Goal: Task Accomplishment & Management: Manage account settings

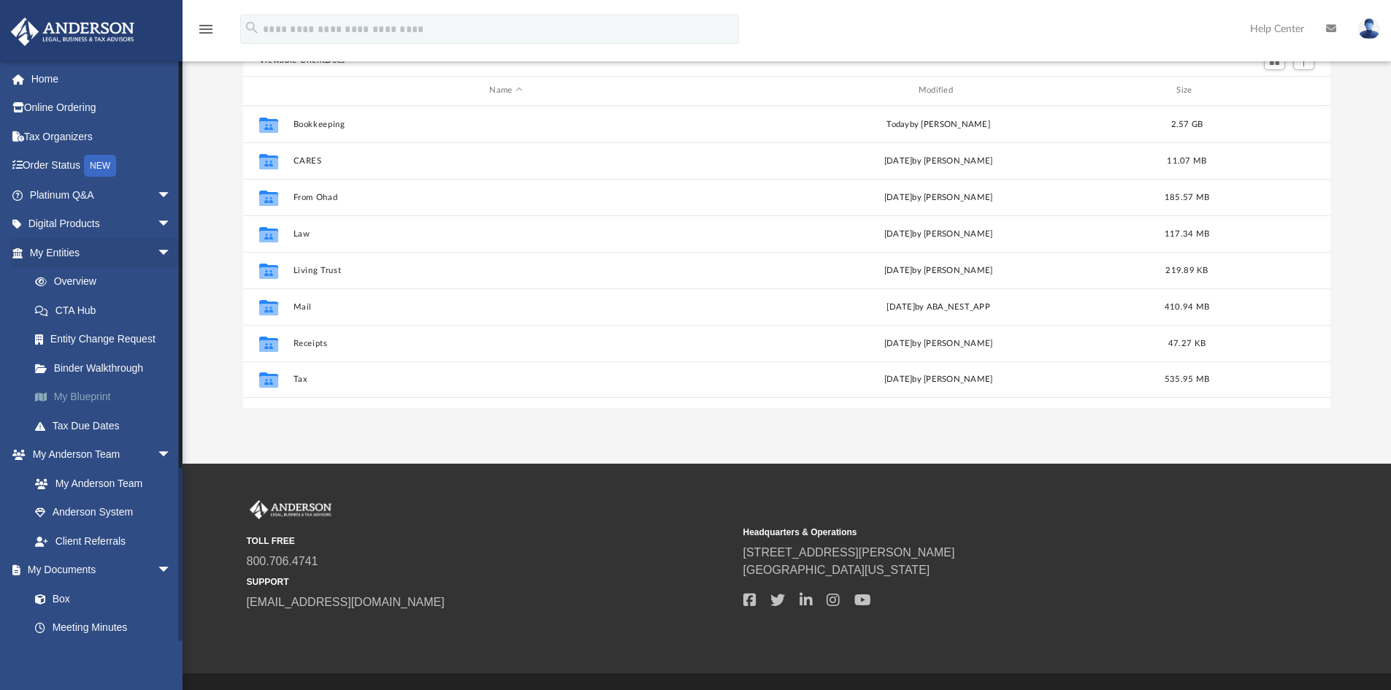
scroll to position [321, 1076]
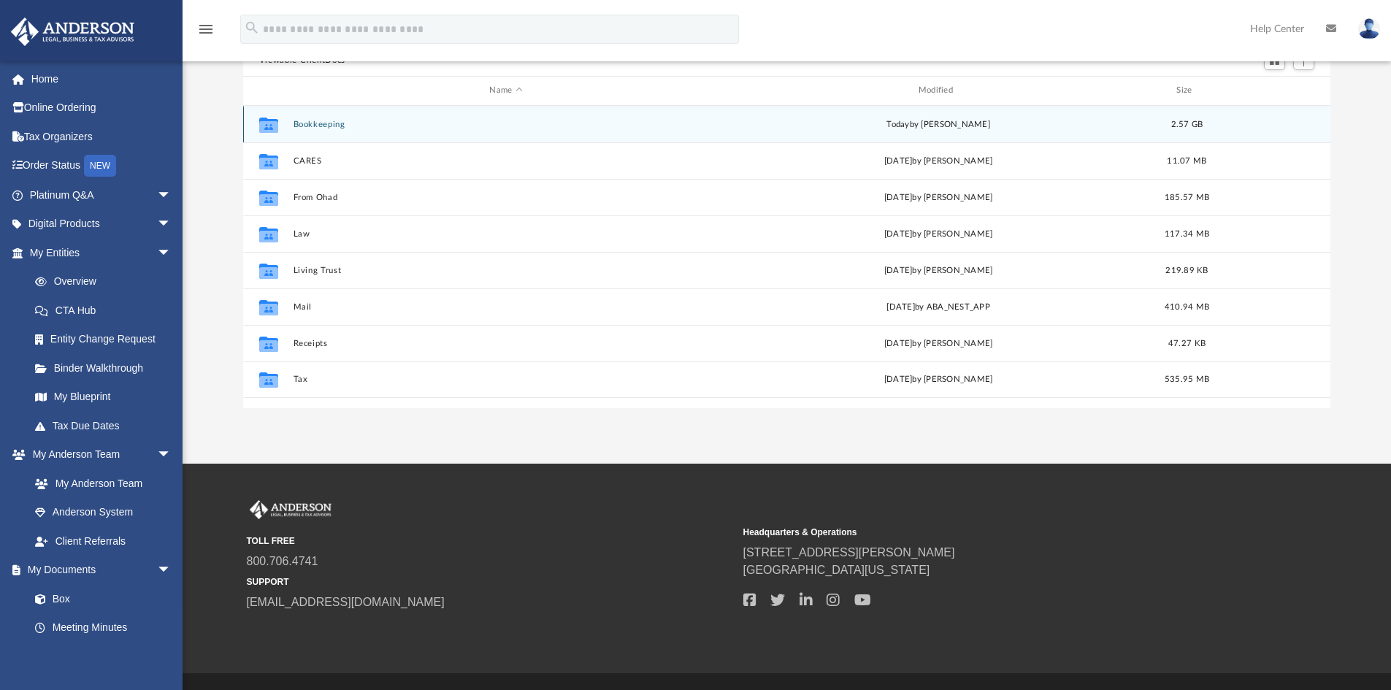
click at [306, 123] on button "Bookkeeping" at bounding box center [506, 124] width 426 height 9
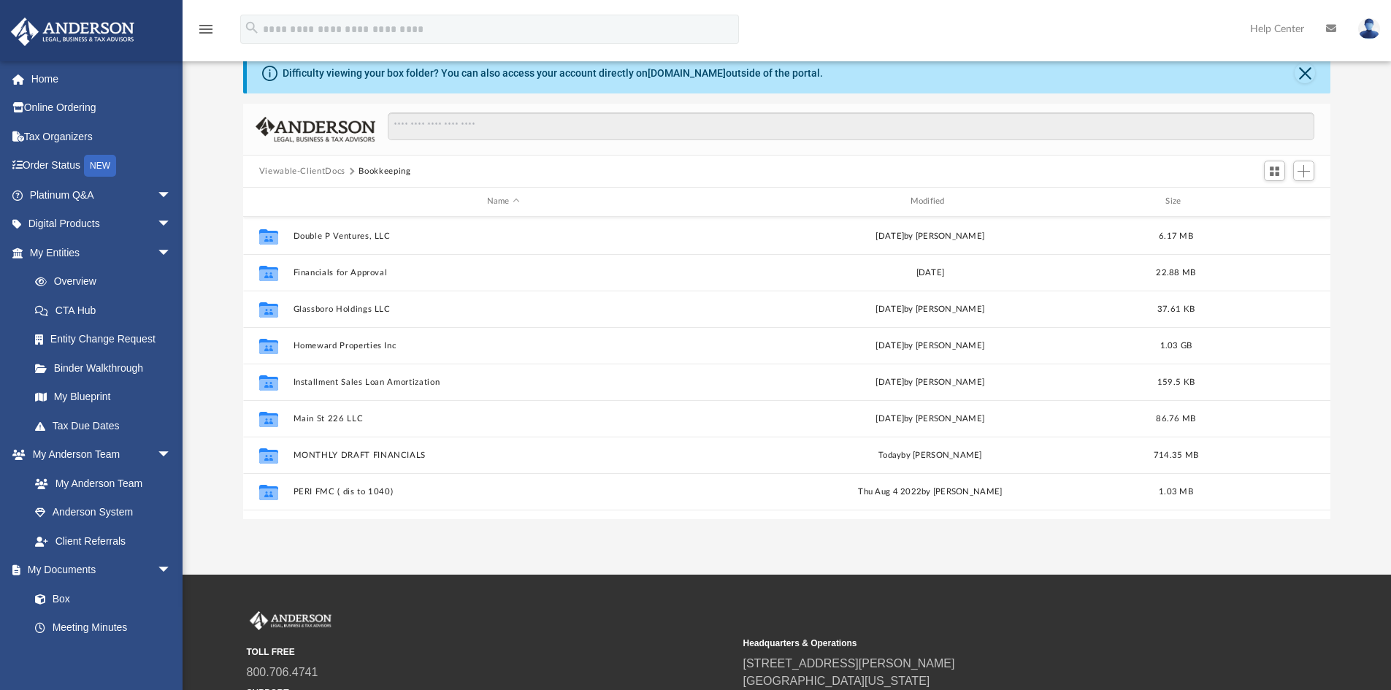
scroll to position [219, 0]
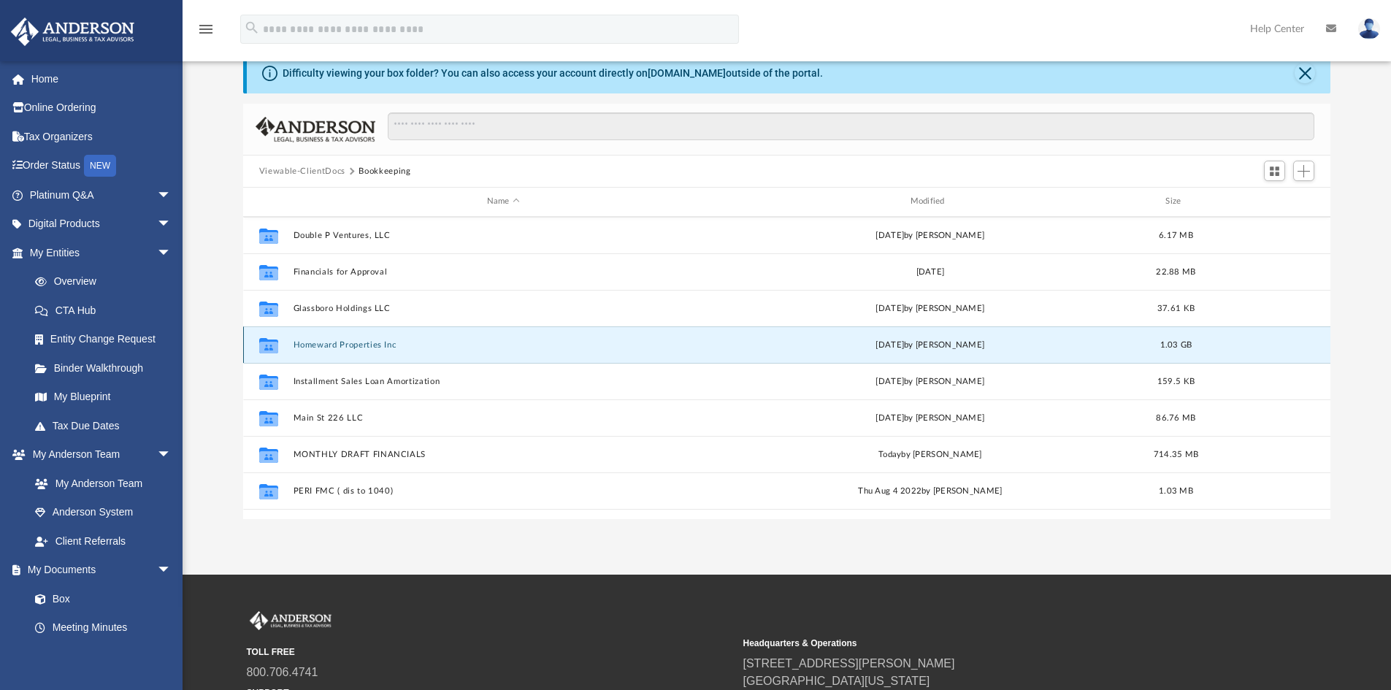
click at [328, 343] on button "Homeward Properties Inc" at bounding box center [503, 344] width 421 height 9
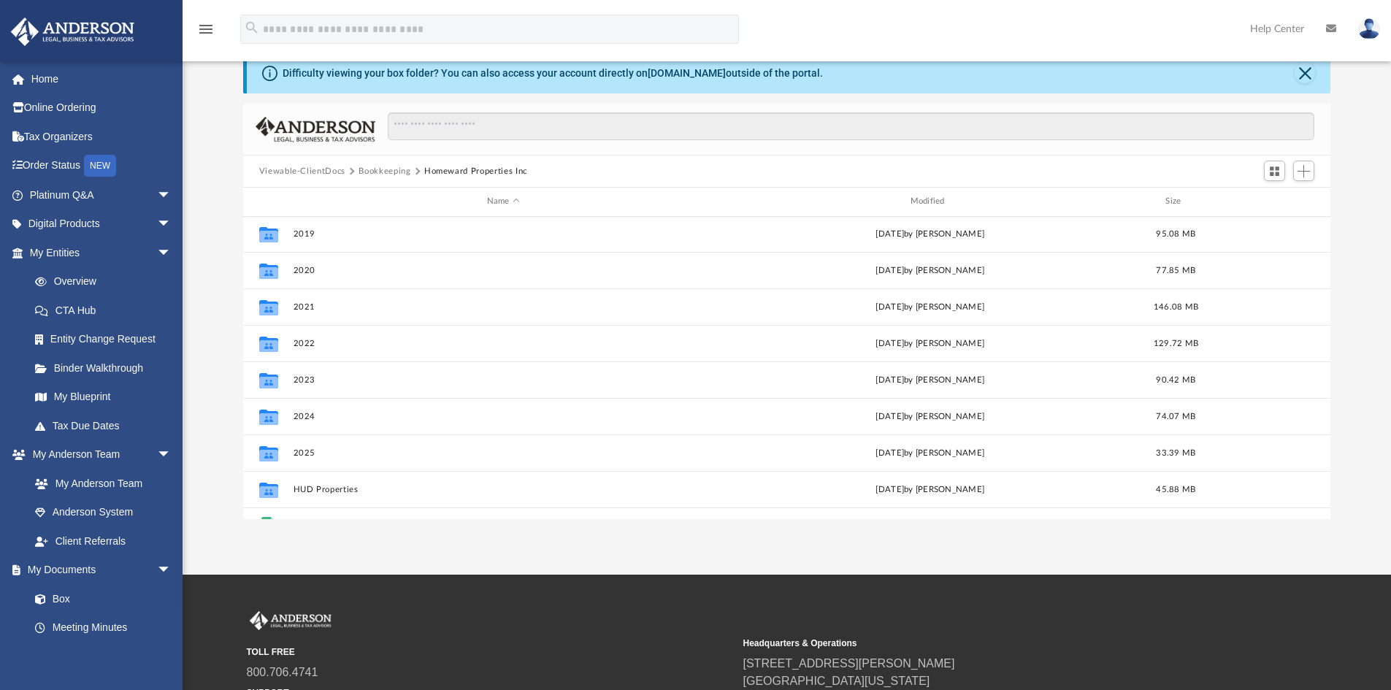
scroll to position [172, 0]
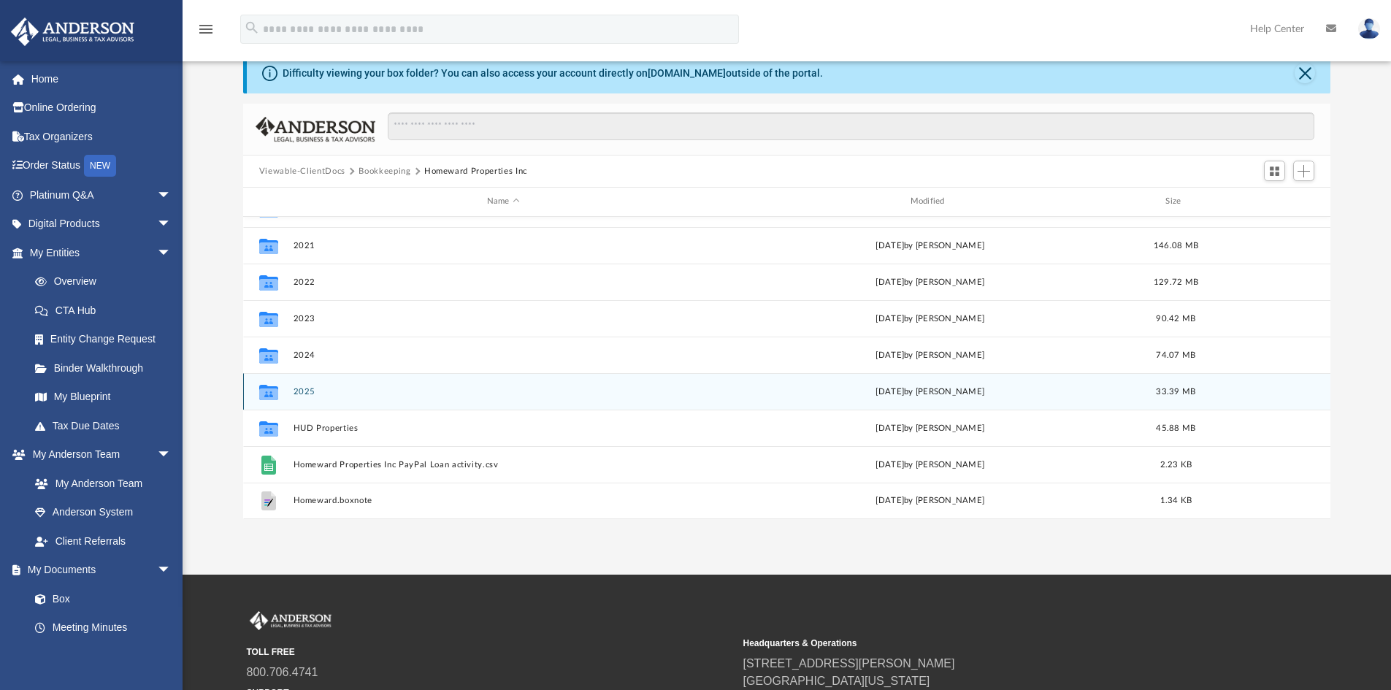
click at [305, 390] on button "2025" at bounding box center [503, 391] width 421 height 9
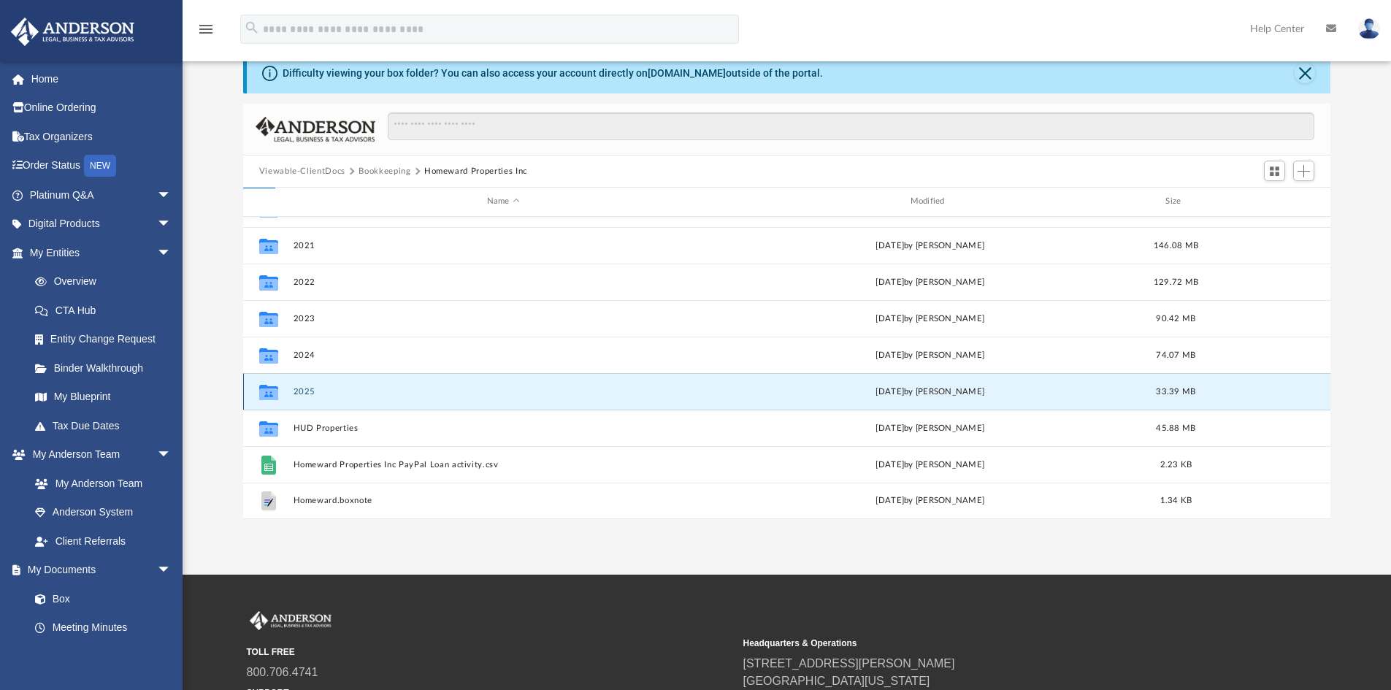
click at [305, 390] on button "2025" at bounding box center [503, 391] width 421 height 9
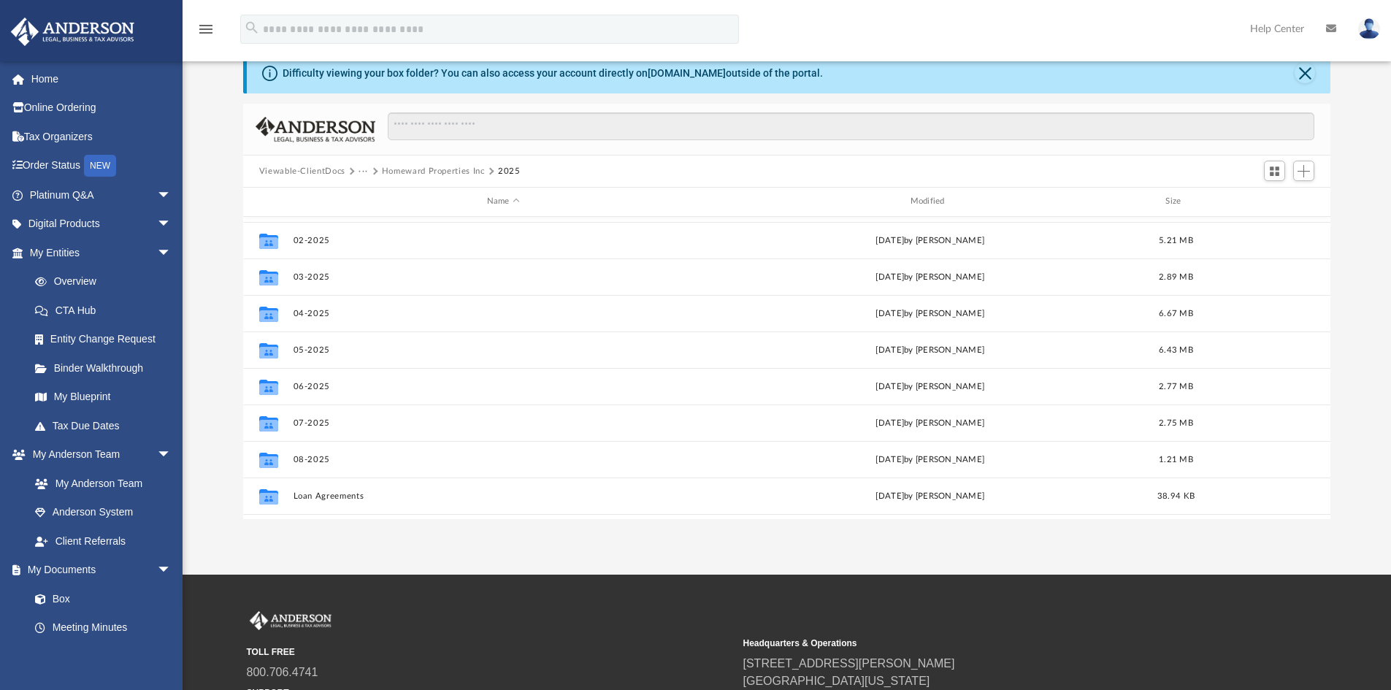
scroll to position [63, 0]
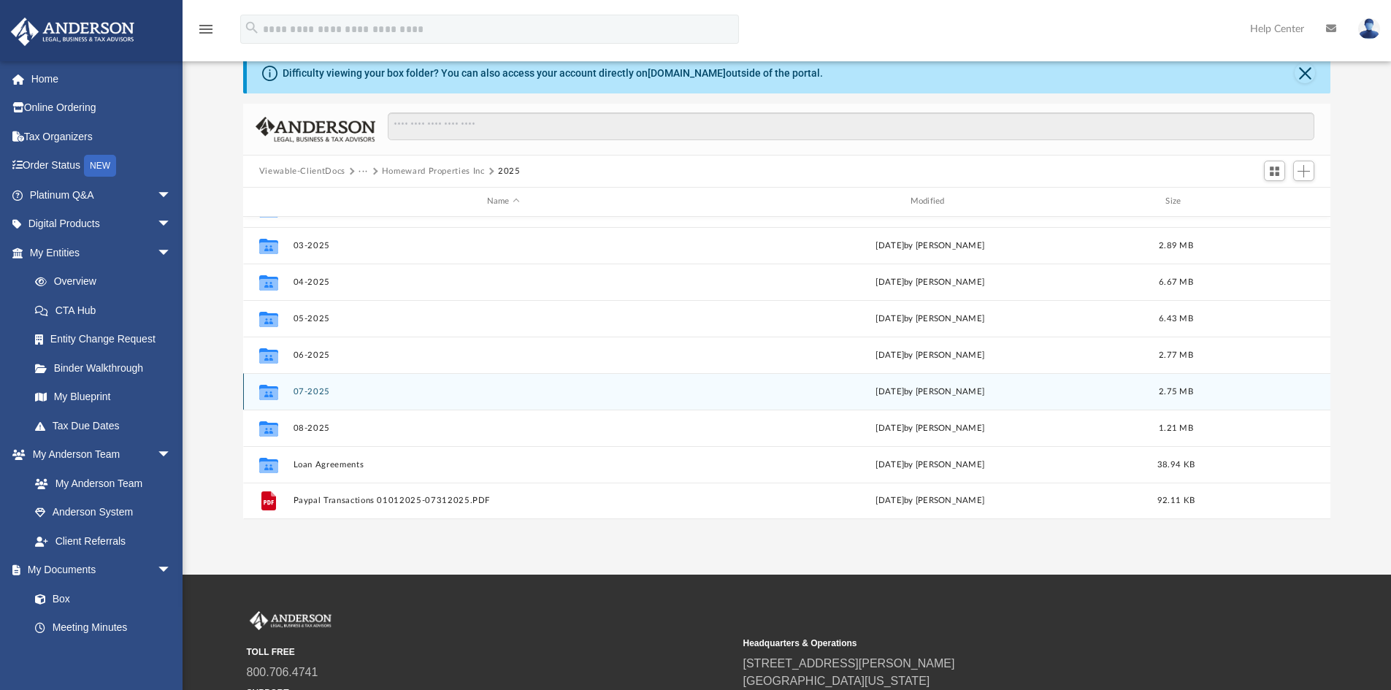
click at [304, 391] on button "07-2025" at bounding box center [503, 391] width 421 height 9
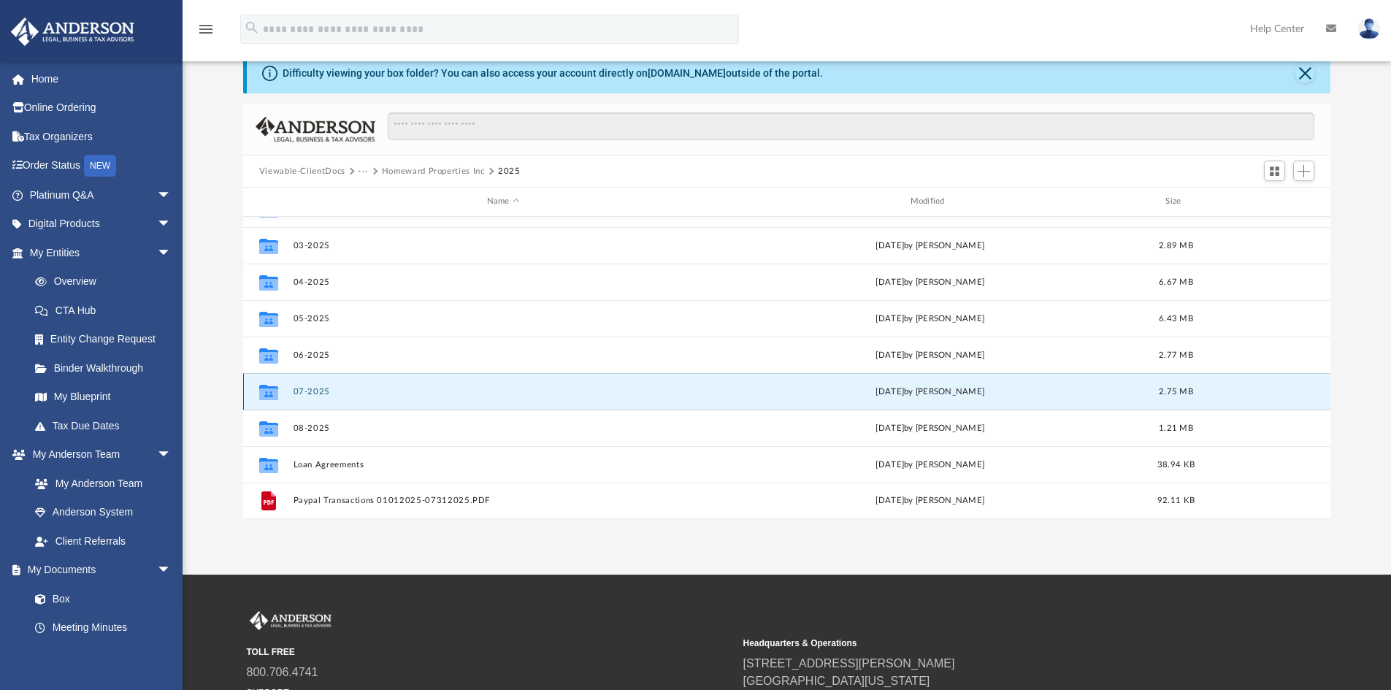
click at [305, 391] on button "07-2025" at bounding box center [503, 391] width 421 height 9
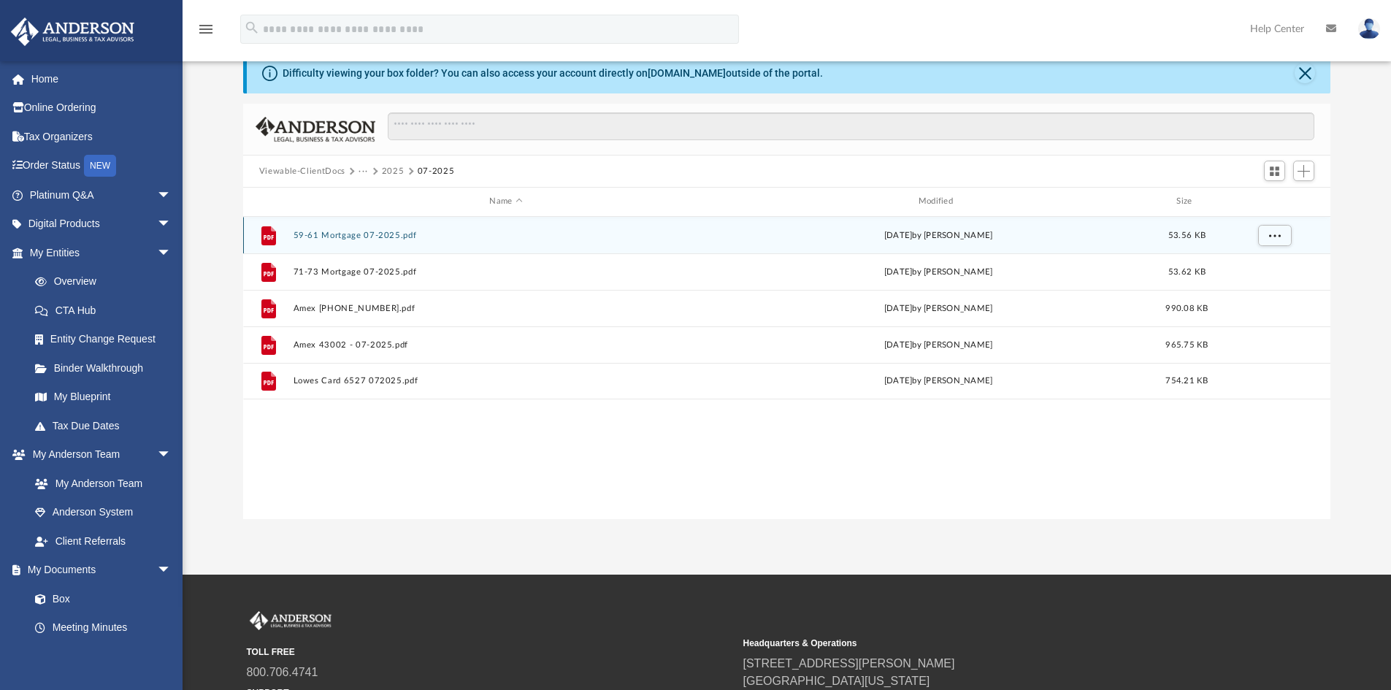
scroll to position [0, 0]
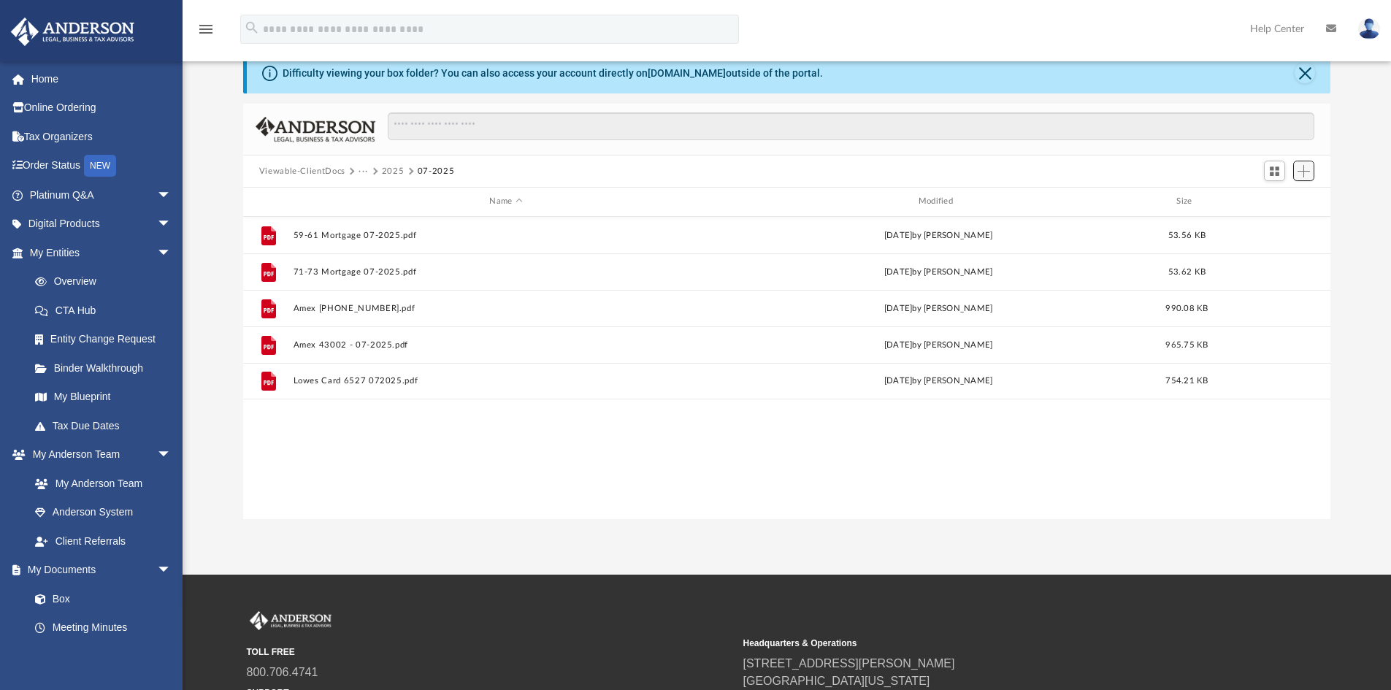
click at [1301, 167] on span "Add" at bounding box center [1304, 171] width 12 height 12
click at [1270, 201] on li "Upload" at bounding box center [1283, 200] width 47 height 15
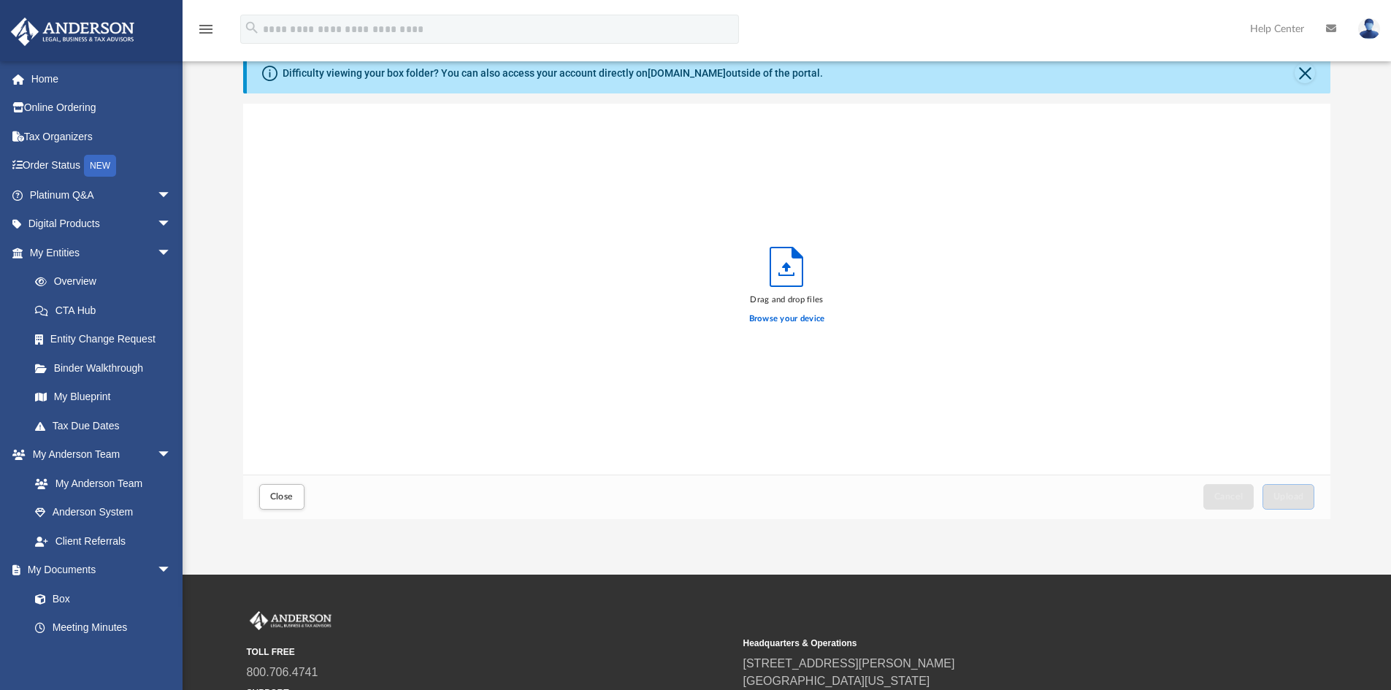
scroll to position [359, 1076]
click at [1280, 494] on span "Upload" at bounding box center [1289, 496] width 31 height 9
click at [278, 497] on span "Close" at bounding box center [281, 496] width 23 height 9
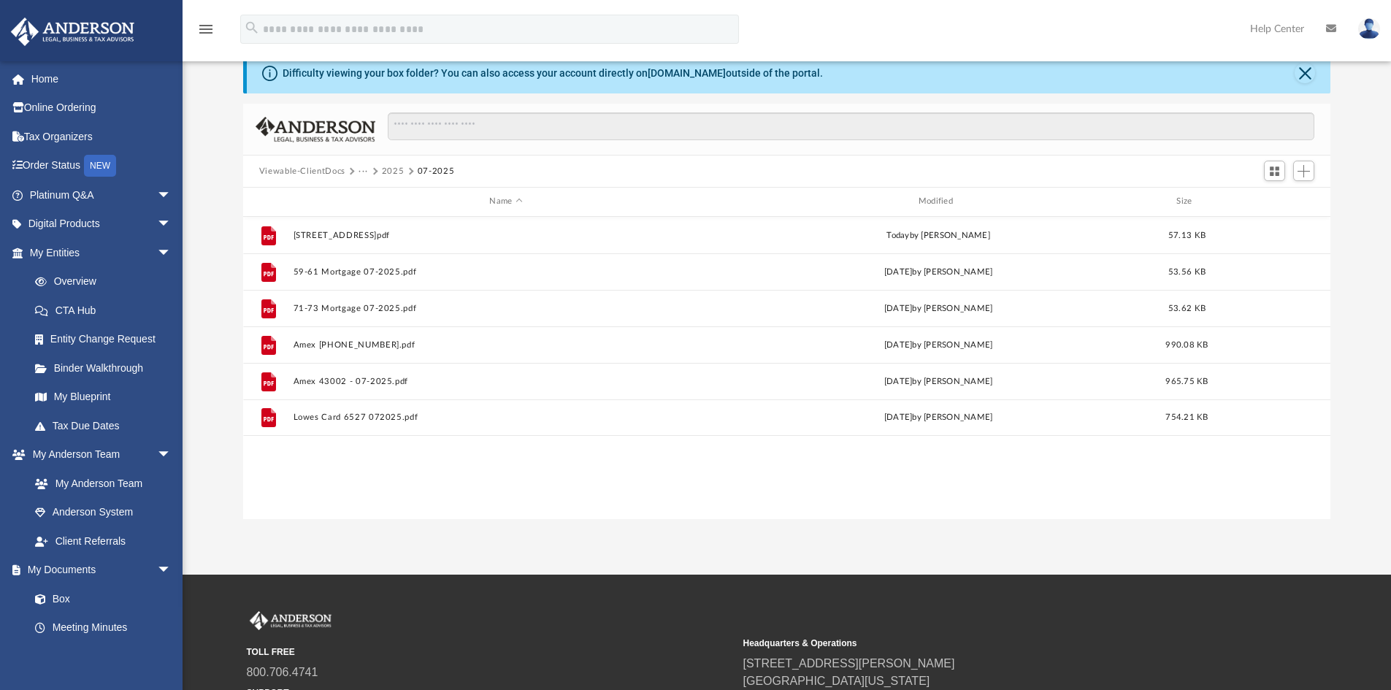
click at [390, 170] on button "2025" at bounding box center [393, 171] width 23 height 13
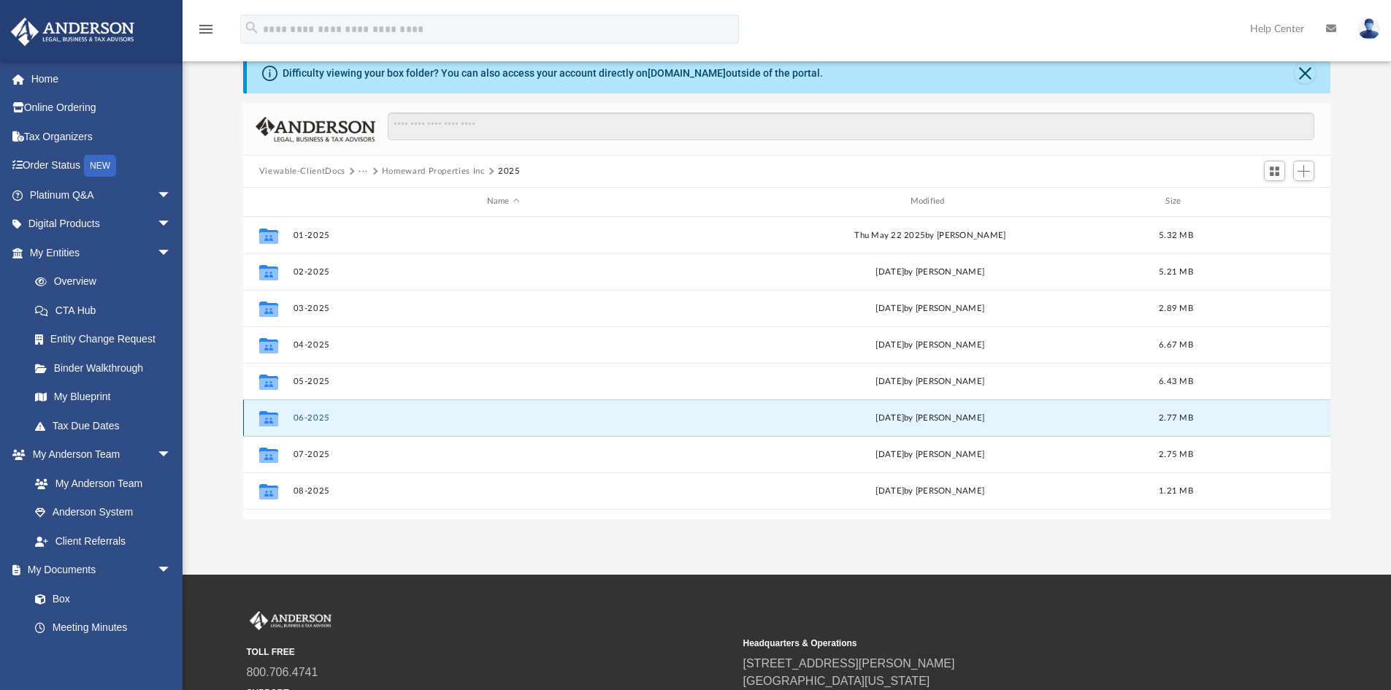
click at [301, 416] on button "06-2025" at bounding box center [503, 417] width 421 height 9
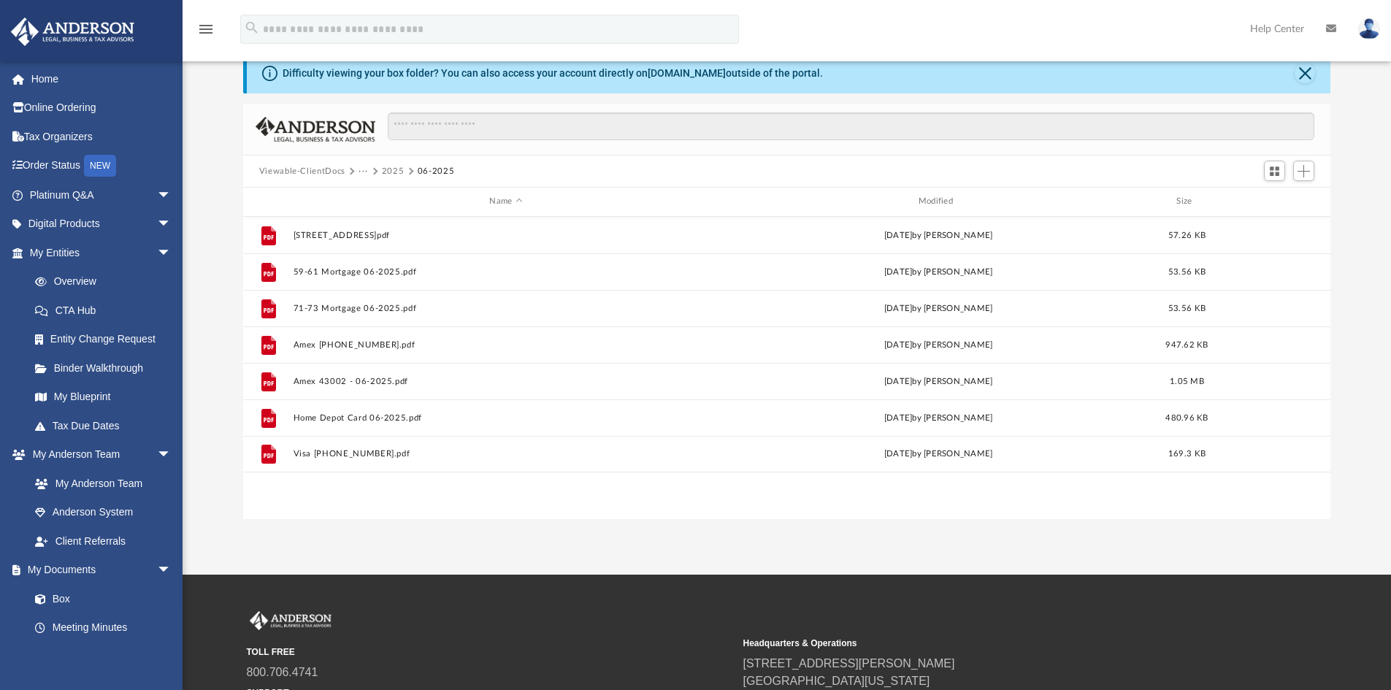
click at [387, 172] on button "2025" at bounding box center [393, 171] width 23 height 13
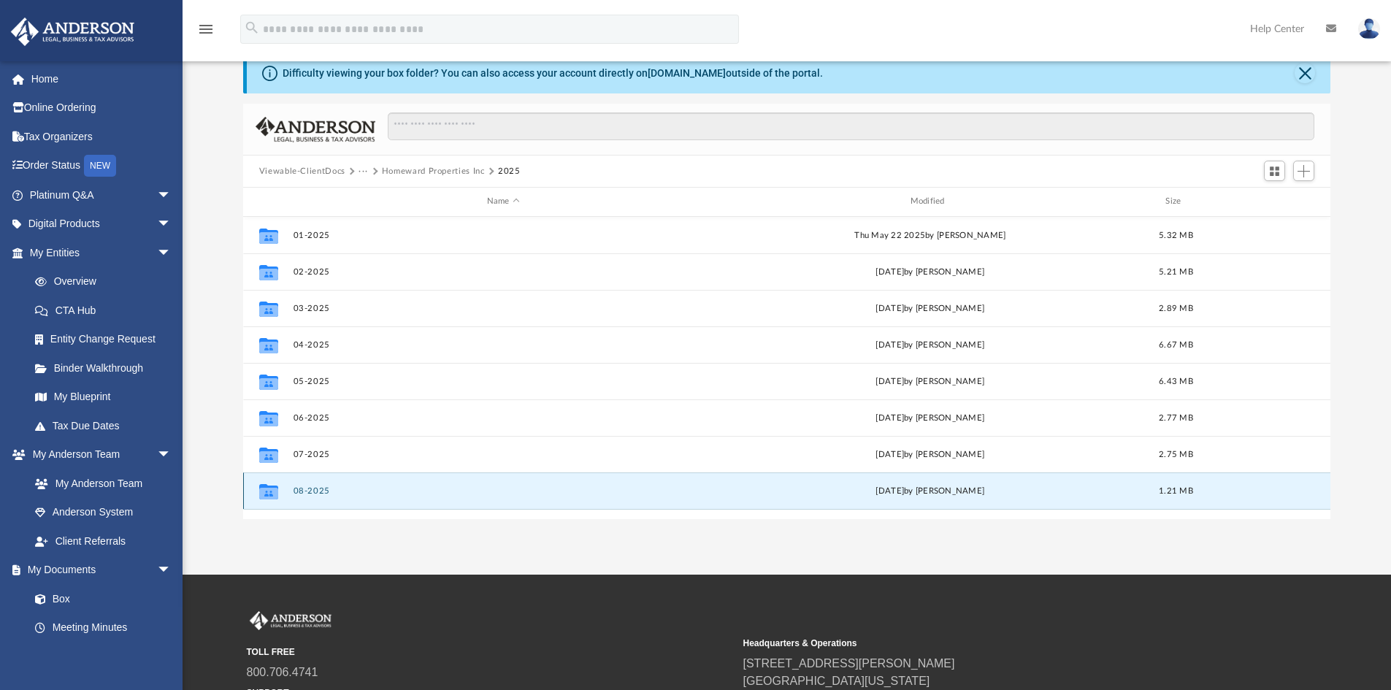
click at [301, 489] on button "08-2025" at bounding box center [503, 490] width 421 height 9
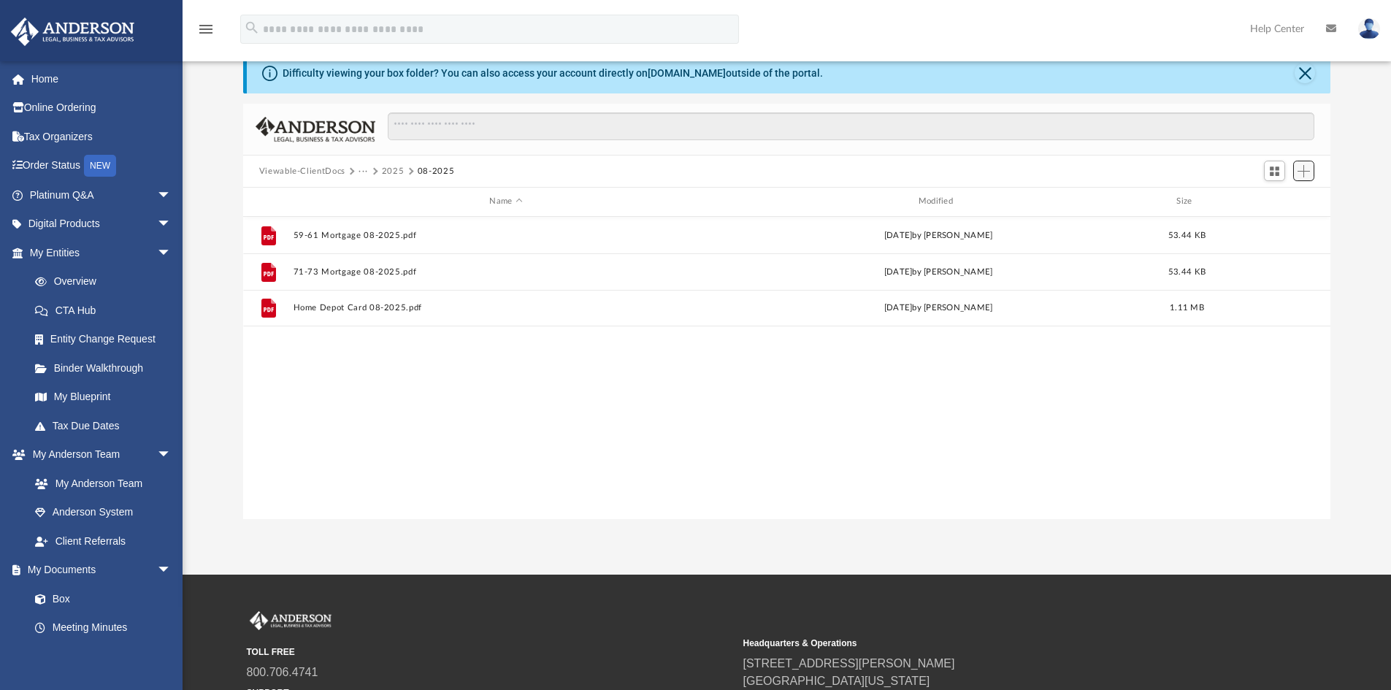
click at [1304, 169] on span "Add" at bounding box center [1304, 171] width 12 height 12
click at [1271, 202] on li "Upload" at bounding box center [1283, 200] width 47 height 15
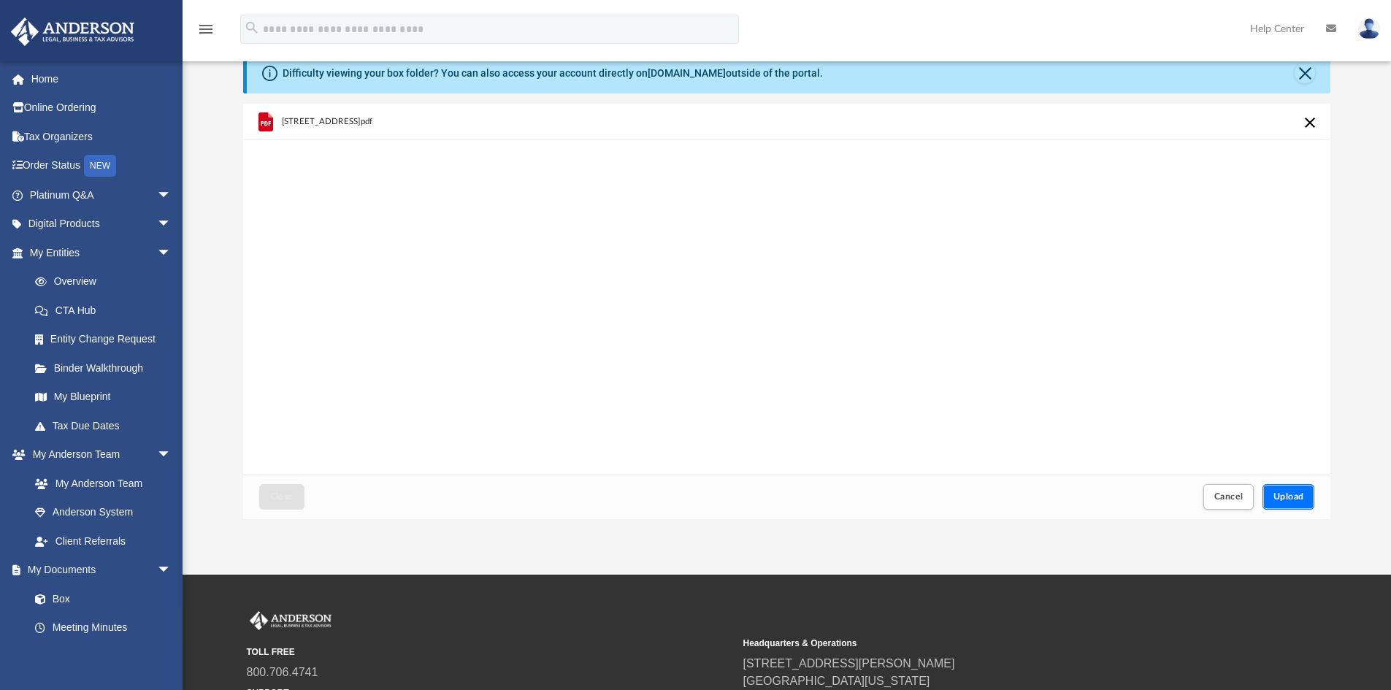
click at [1286, 494] on span "Upload" at bounding box center [1289, 496] width 31 height 9
click at [287, 497] on span "Close" at bounding box center [281, 496] width 23 height 9
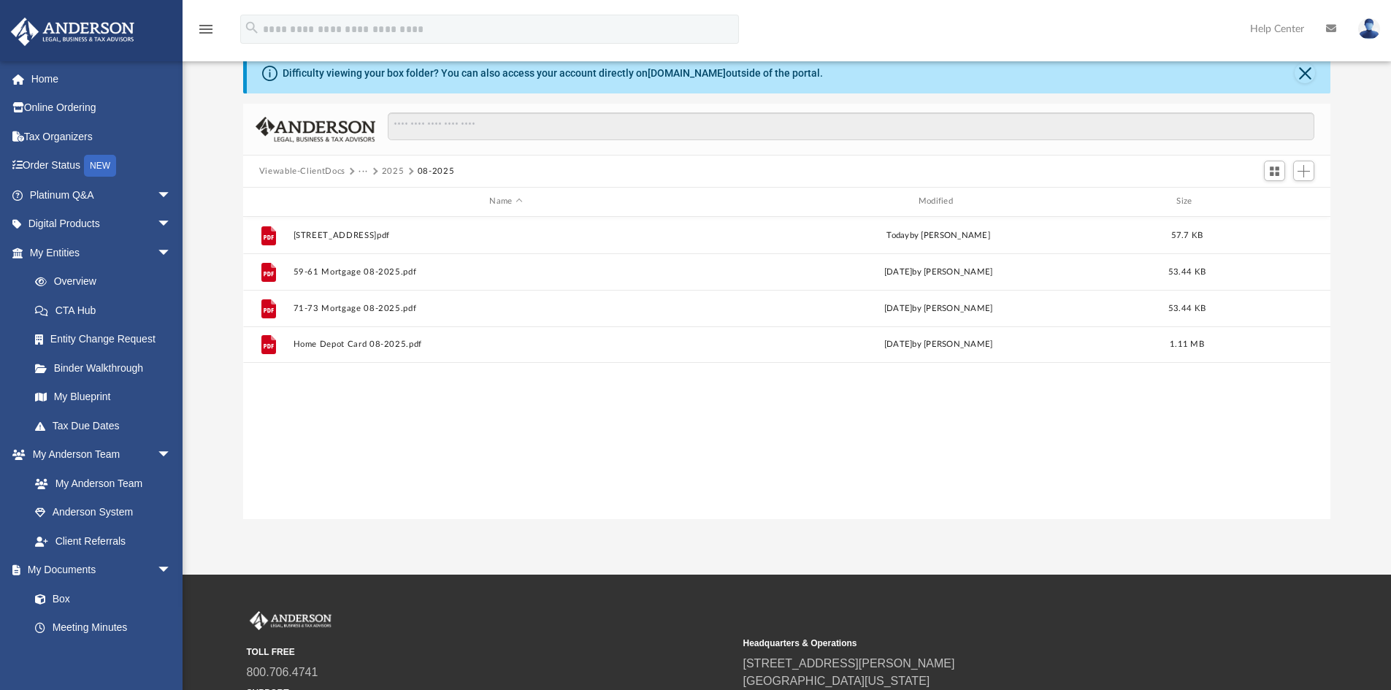
click at [391, 169] on button "2025" at bounding box center [393, 171] width 23 height 13
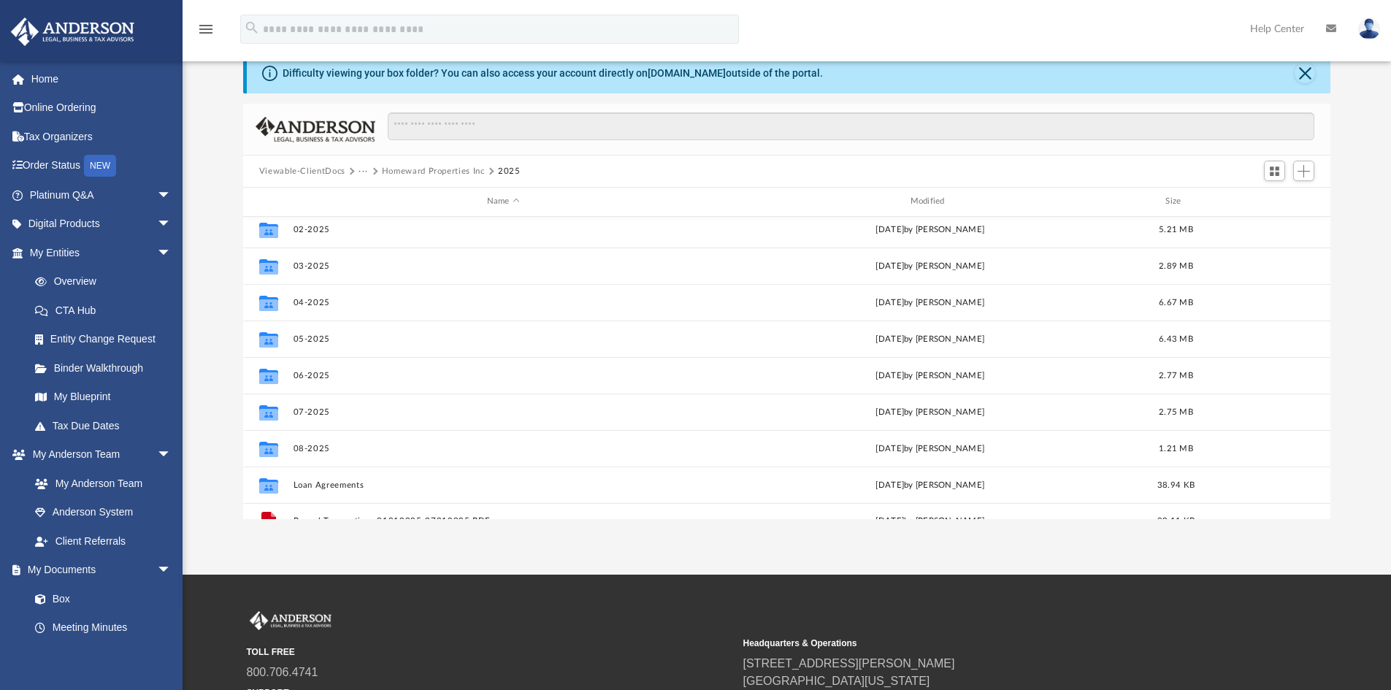
scroll to position [63, 0]
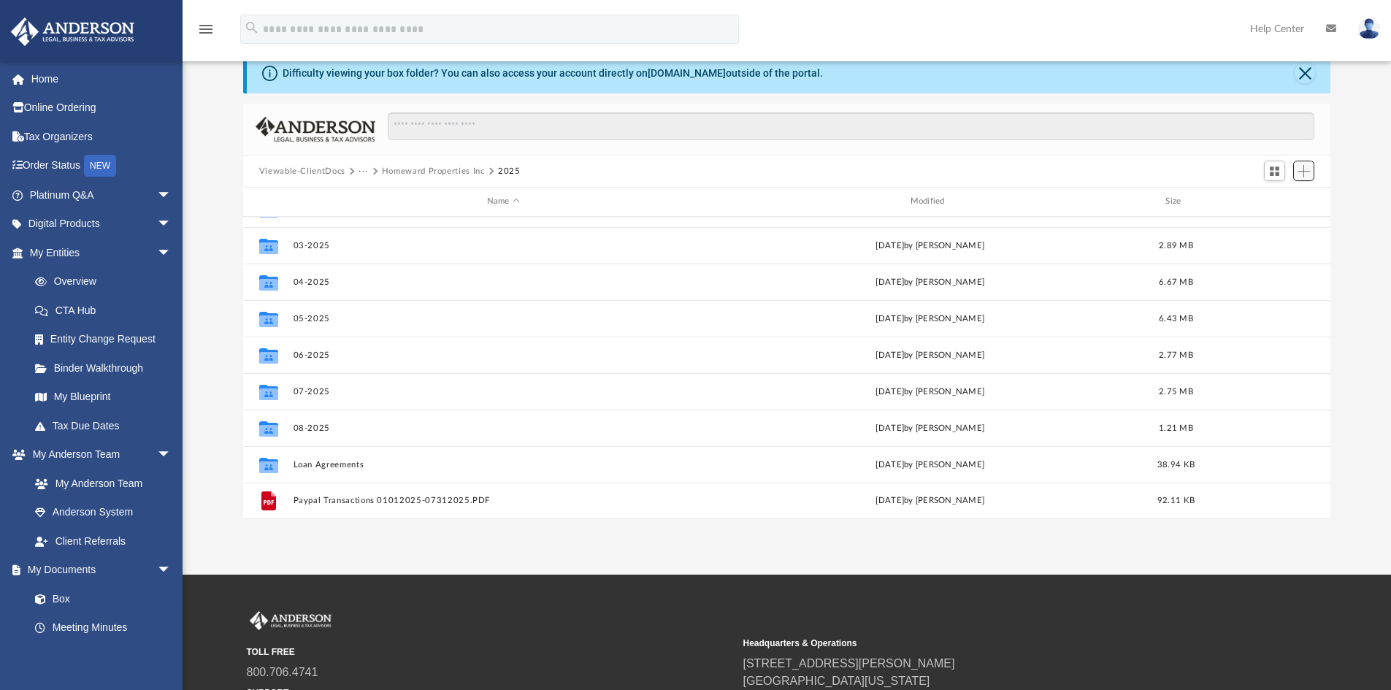
click at [1306, 172] on span "Add" at bounding box center [1304, 171] width 12 height 12
click at [1274, 221] on li "New Folder" at bounding box center [1283, 222] width 47 height 15
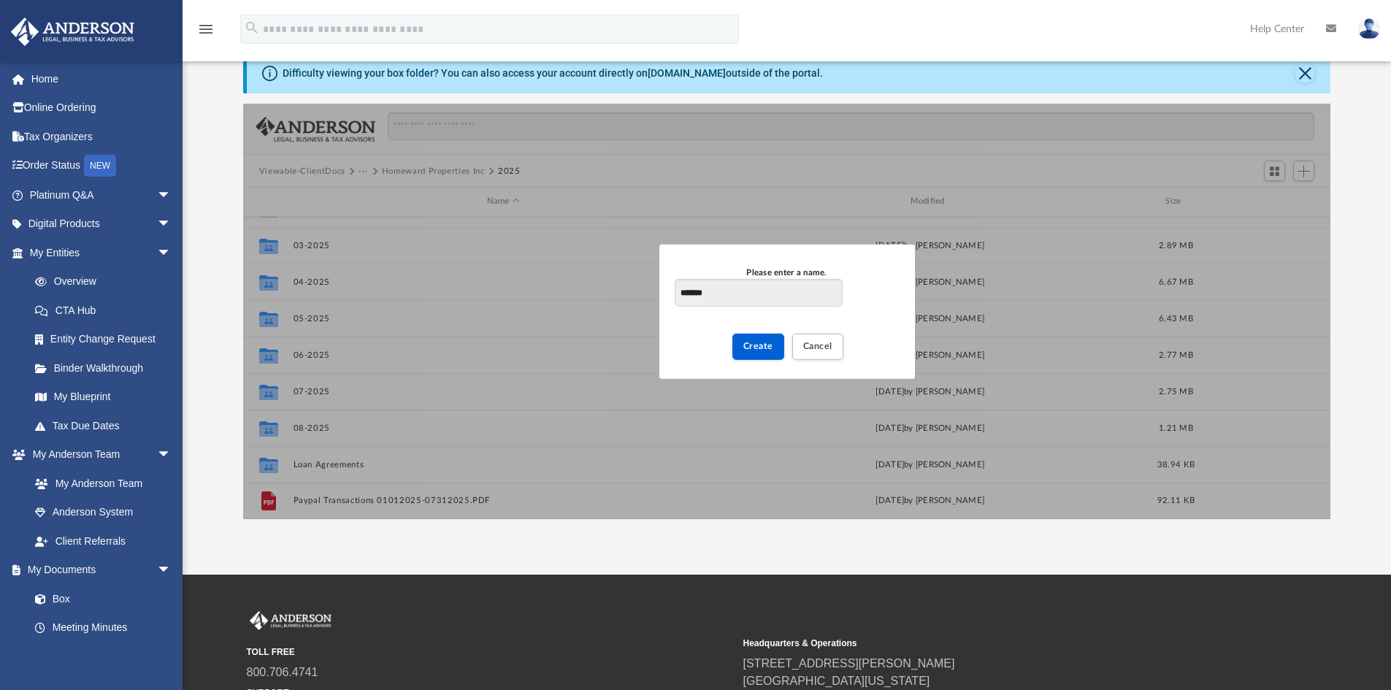
type input "*******"
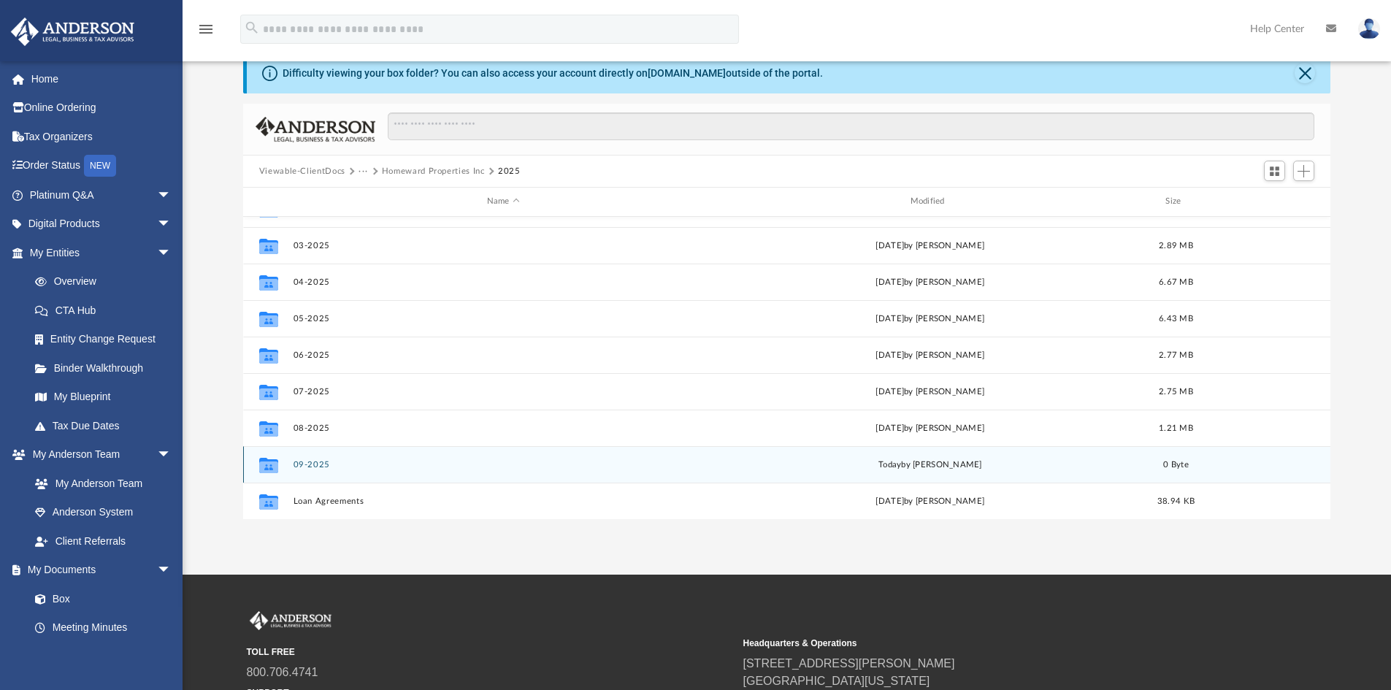
click at [307, 464] on button "09-2025" at bounding box center [503, 464] width 421 height 9
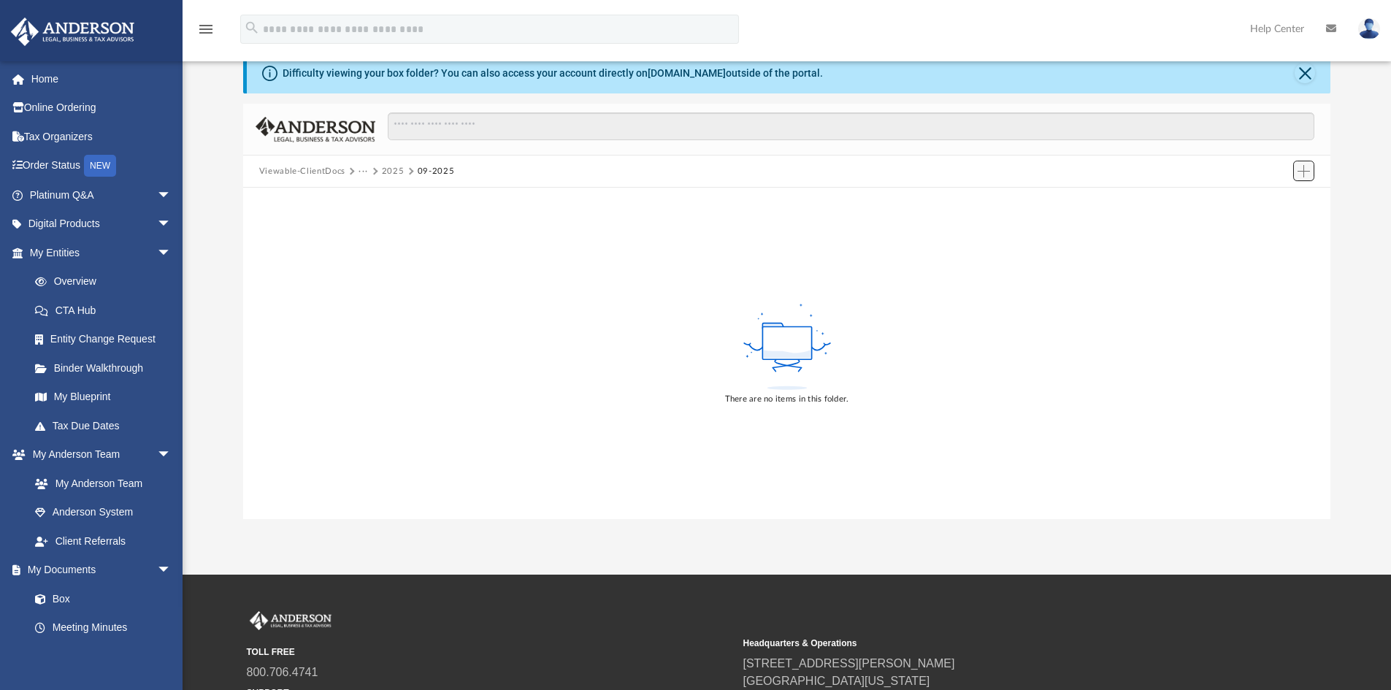
click at [1306, 169] on span "Add" at bounding box center [1304, 171] width 12 height 12
click at [1282, 199] on li "Upload" at bounding box center [1283, 200] width 47 height 15
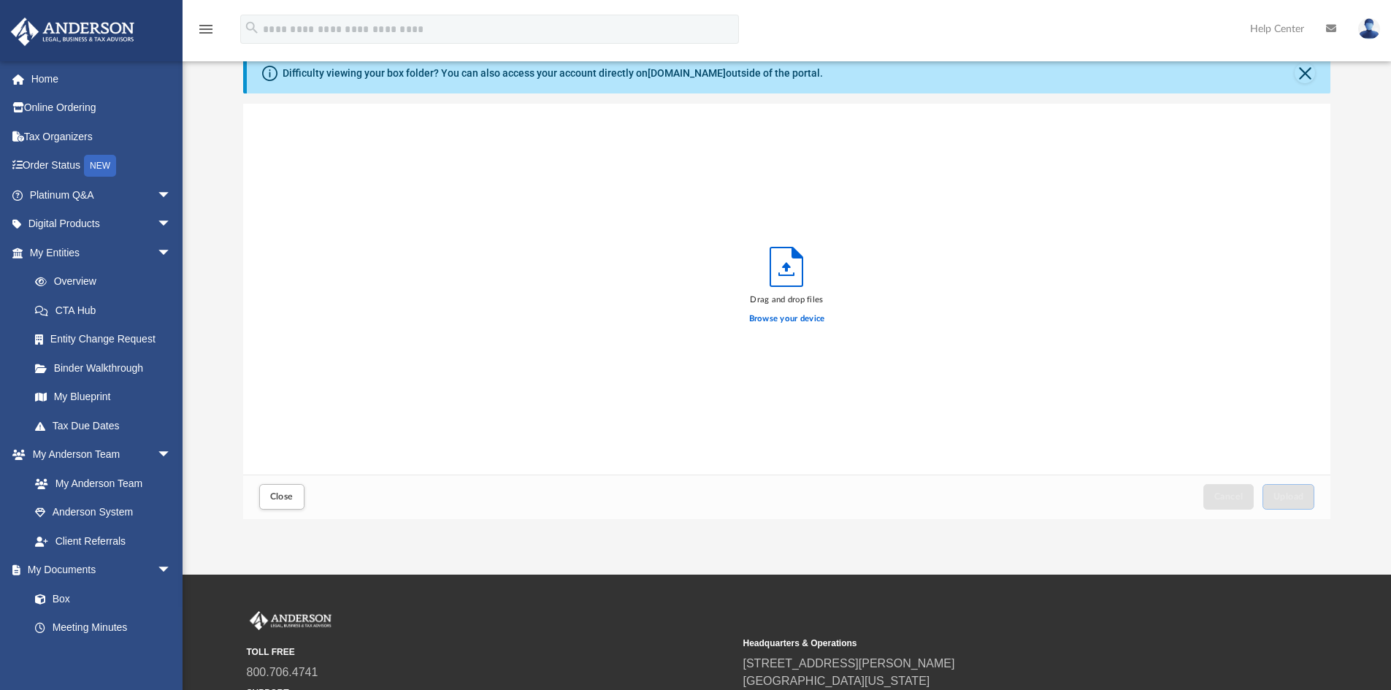
scroll to position [359, 1076]
click at [1291, 493] on span "Upload" at bounding box center [1289, 496] width 31 height 9
click at [277, 500] on span "Close" at bounding box center [281, 496] width 23 height 9
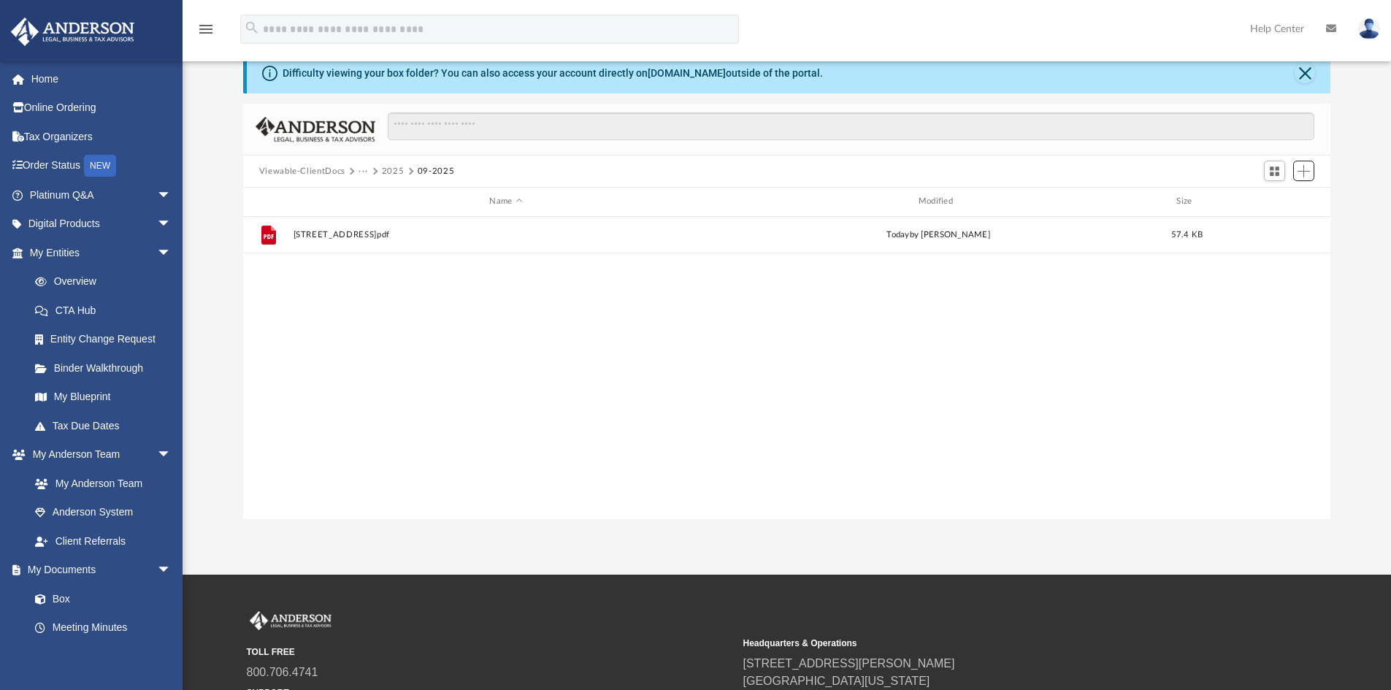
scroll to position [321, 1076]
click at [1306, 76] on button "Close" at bounding box center [1305, 73] width 20 height 20
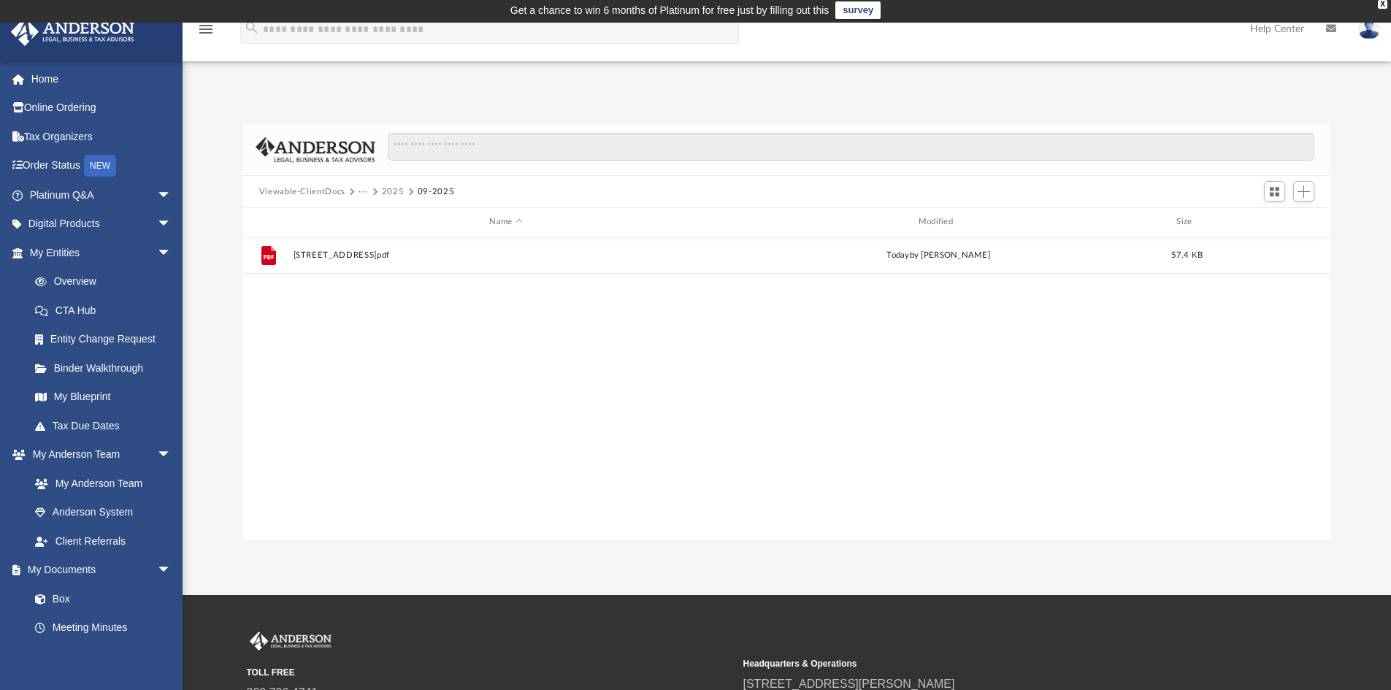
scroll to position [0, 0]
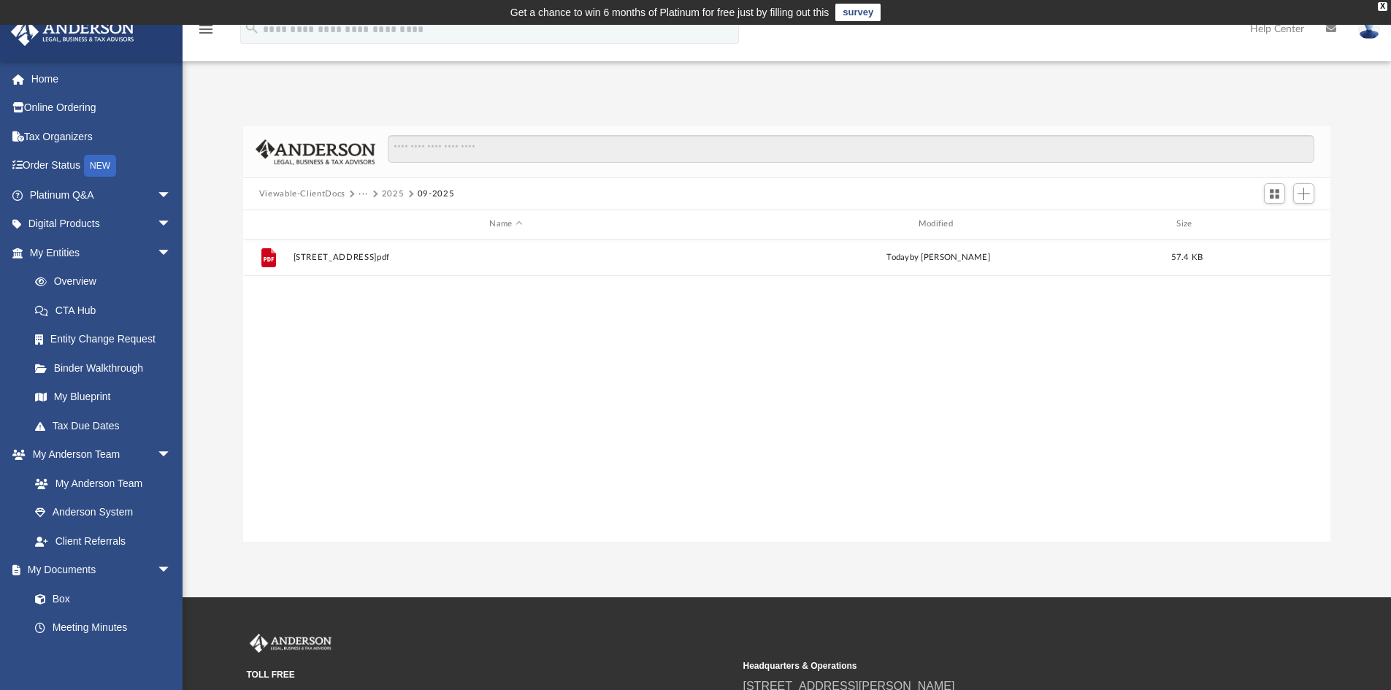
click at [386, 192] on button "2025" at bounding box center [393, 194] width 23 height 13
